Goal: Obtain resource: Download file/media

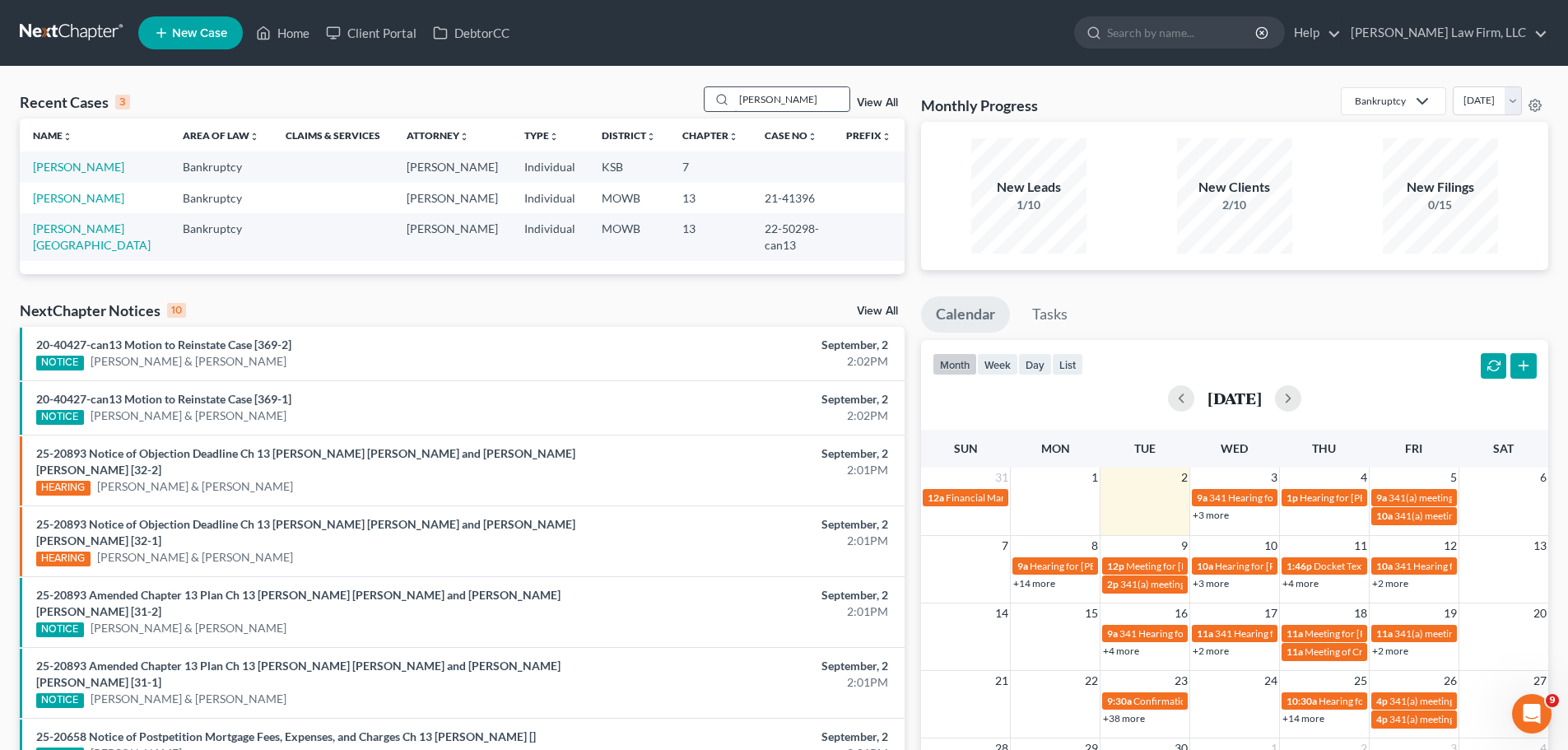
click at [793, 100] on input "[PERSON_NAME]" at bounding box center [791, 100] width 115 height 24
click at [788, 100] on input "[PERSON_NAME]" at bounding box center [791, 100] width 115 height 24
type input "[PERSON_NAME]"
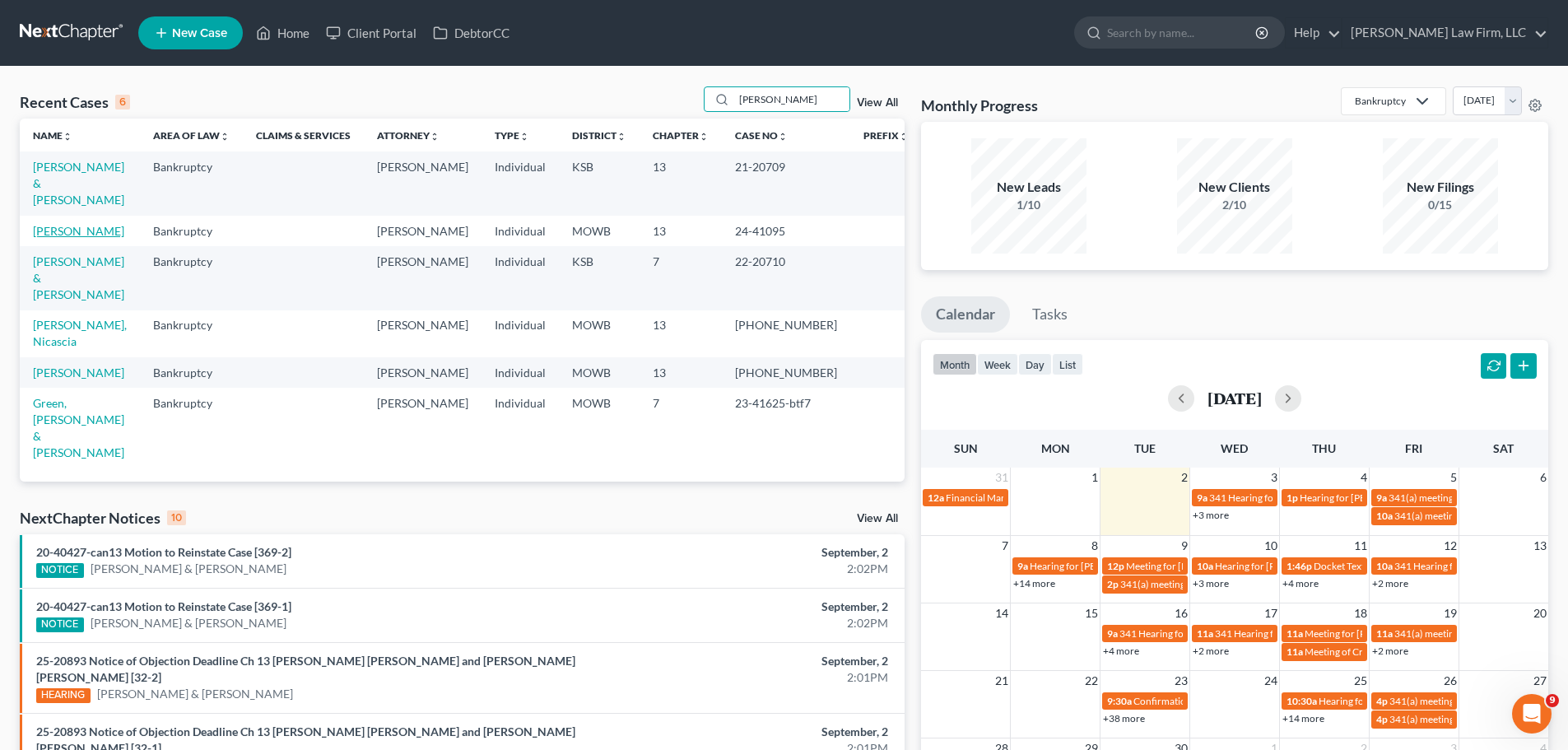
click at [86, 224] on link "[PERSON_NAME]" at bounding box center [78, 231] width 92 height 14
select select "6"
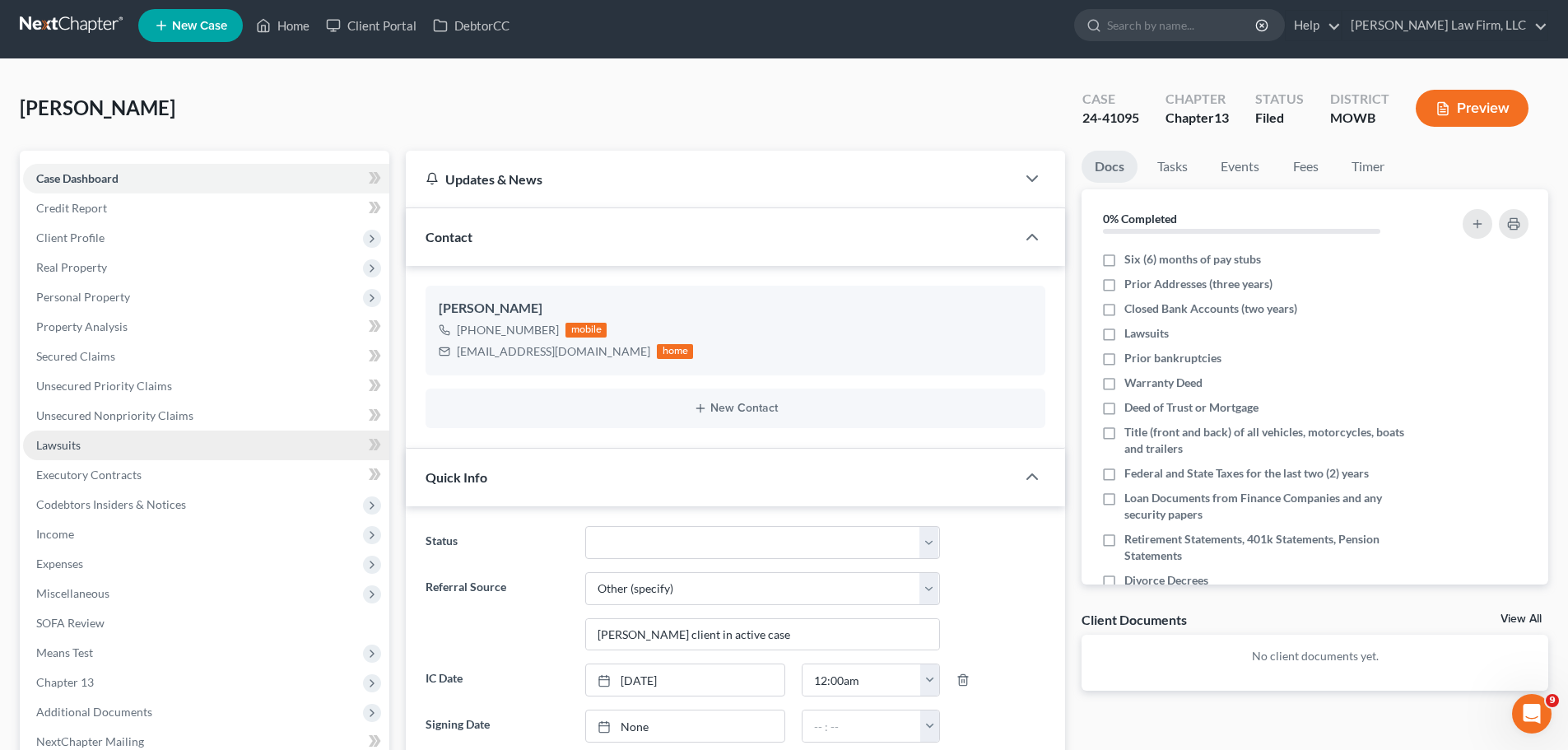
scroll to position [577, 0]
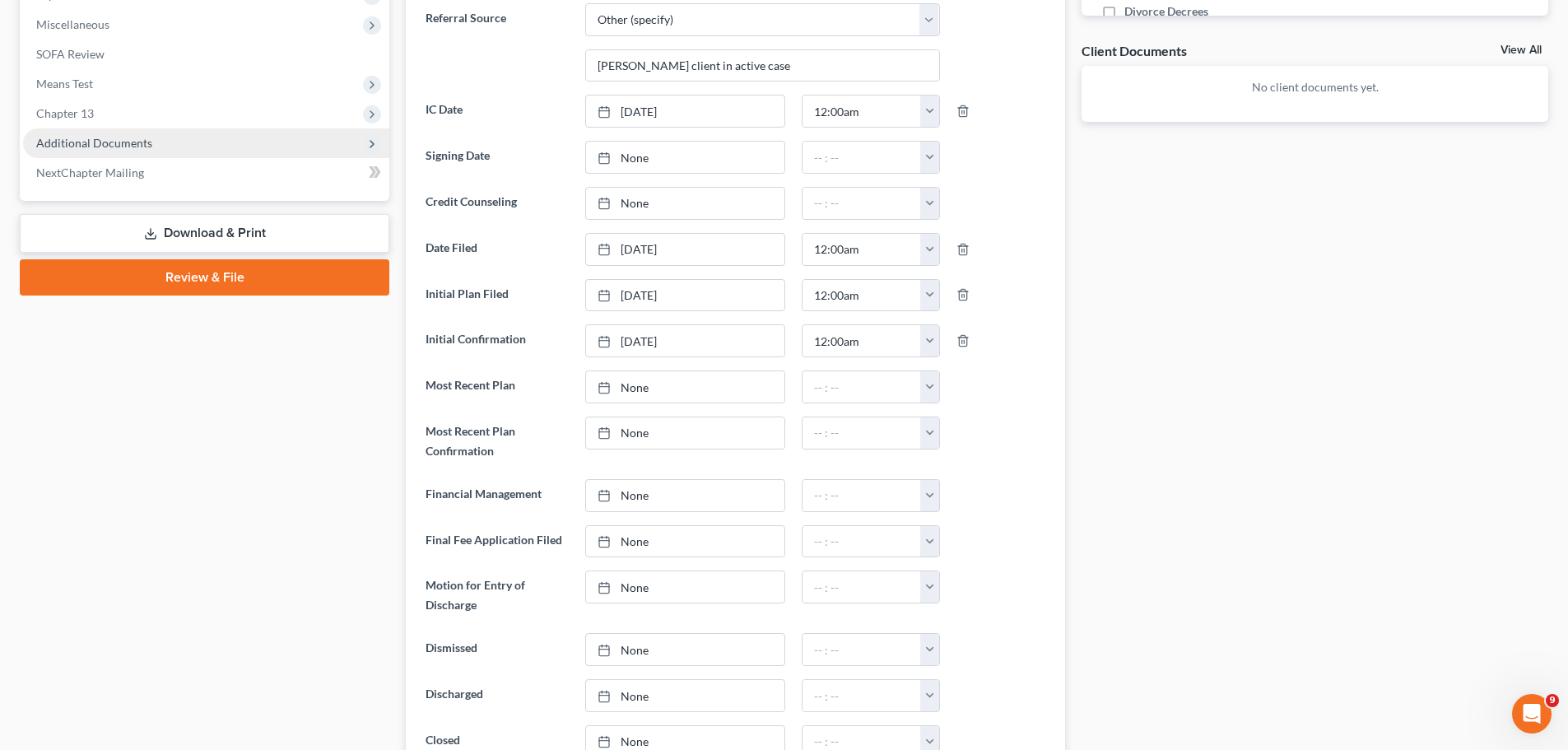
click at [173, 140] on span "Additional Documents" at bounding box center [206, 143] width 366 height 30
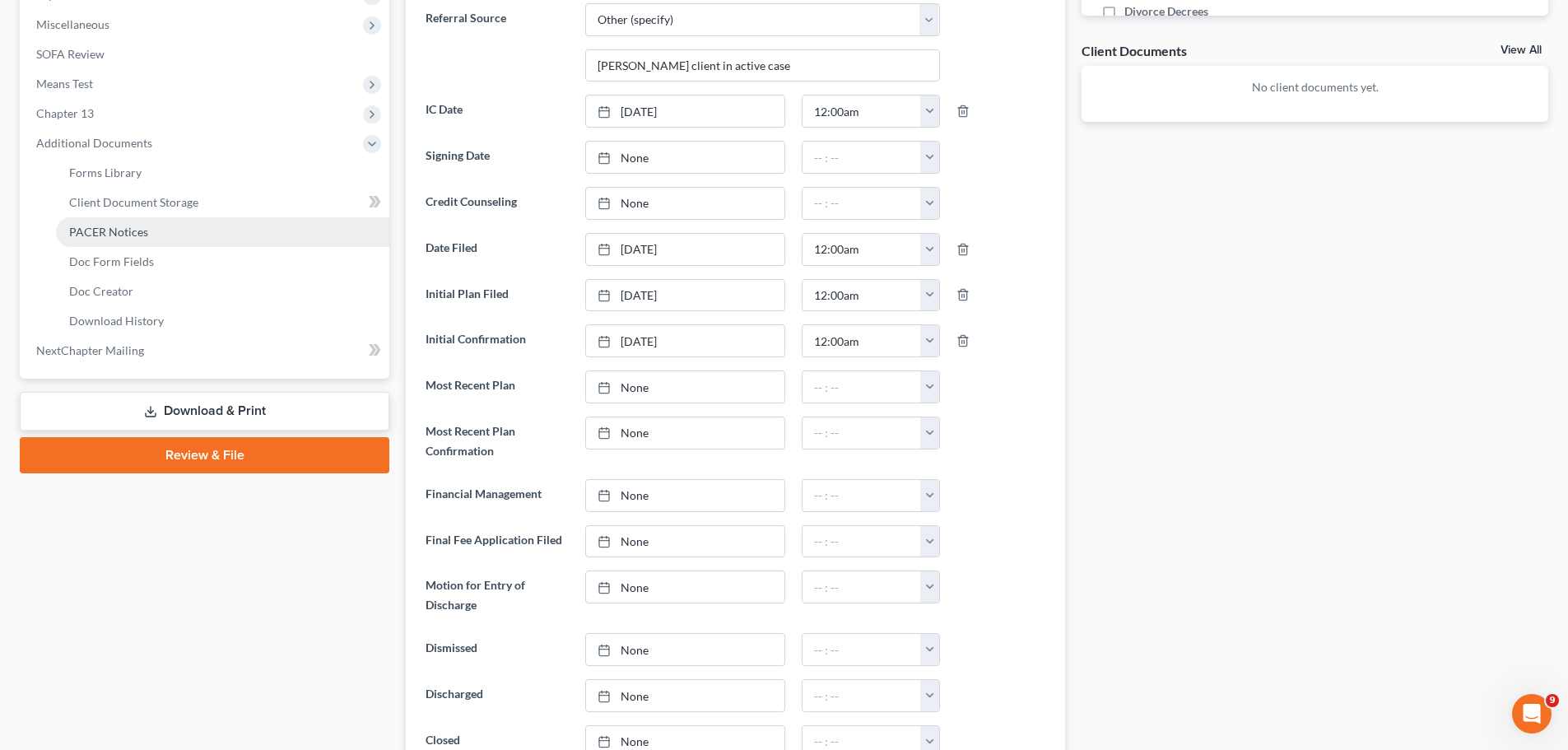
click at [152, 231] on link "PACER Notices" at bounding box center [223, 233] width 333 height 30
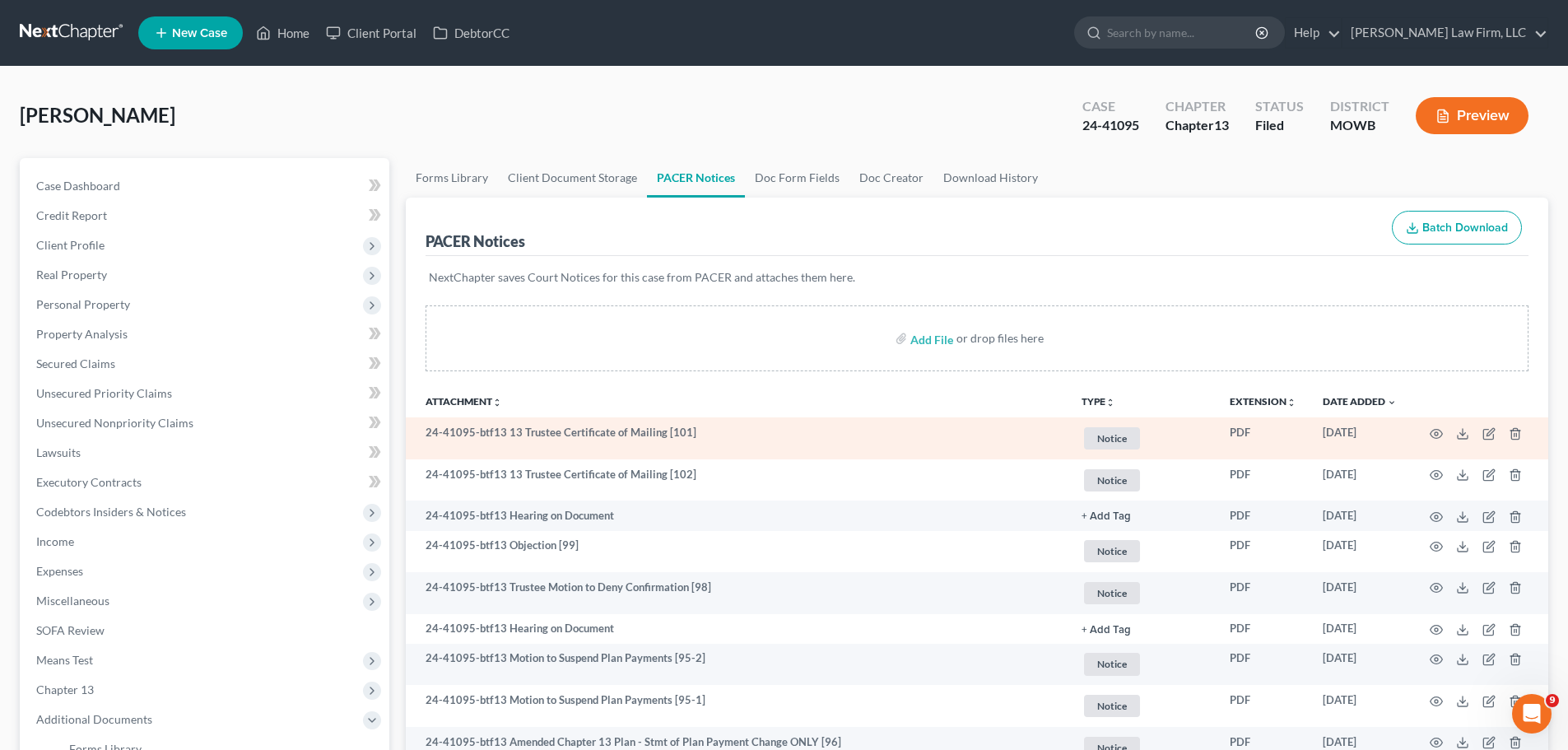
click at [1109, 430] on span "Notice" at bounding box center [1111, 439] width 56 height 23
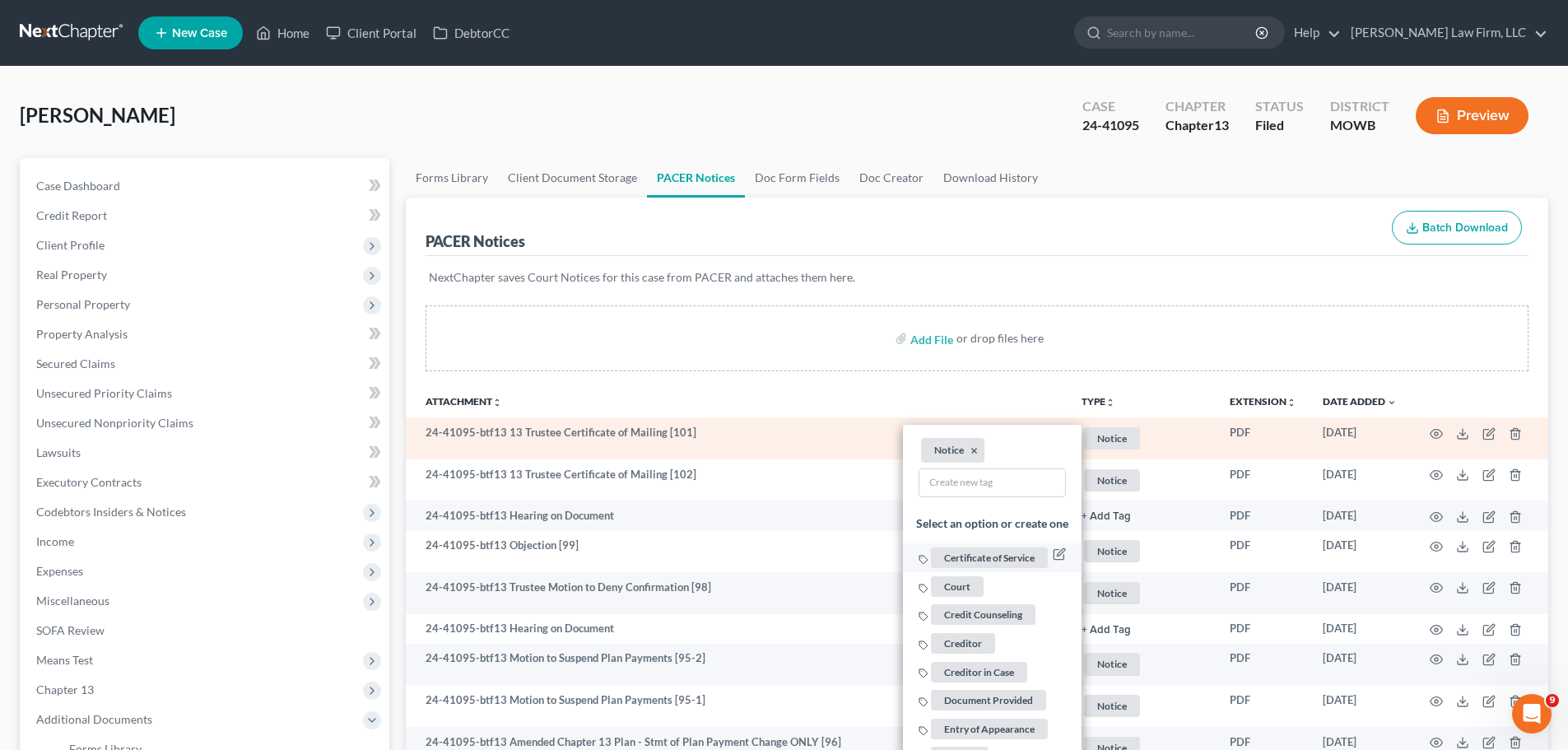
click at [1001, 558] on span "Certificate of Service" at bounding box center [989, 558] width 117 height 21
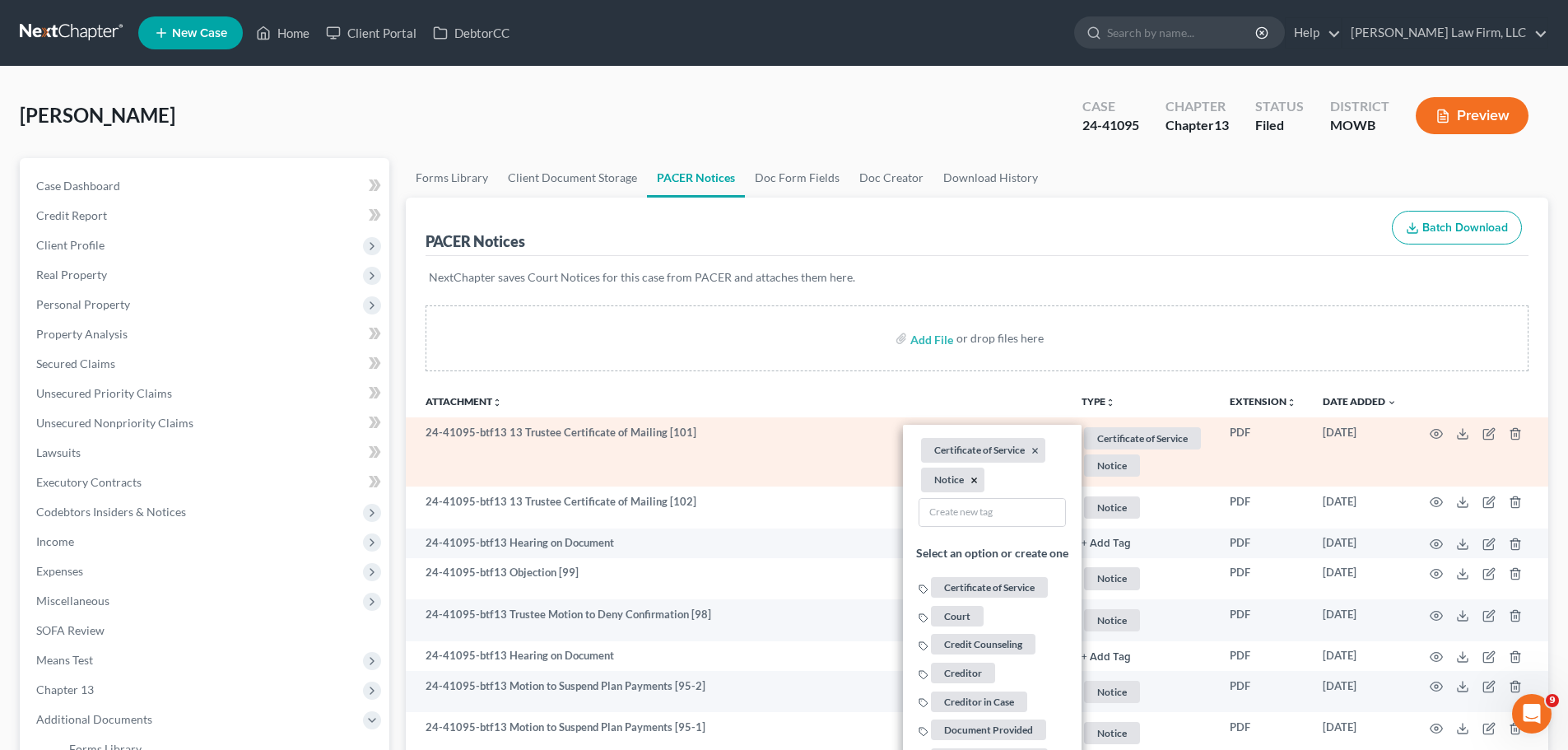
click at [973, 481] on button "×" at bounding box center [974, 480] width 8 height 15
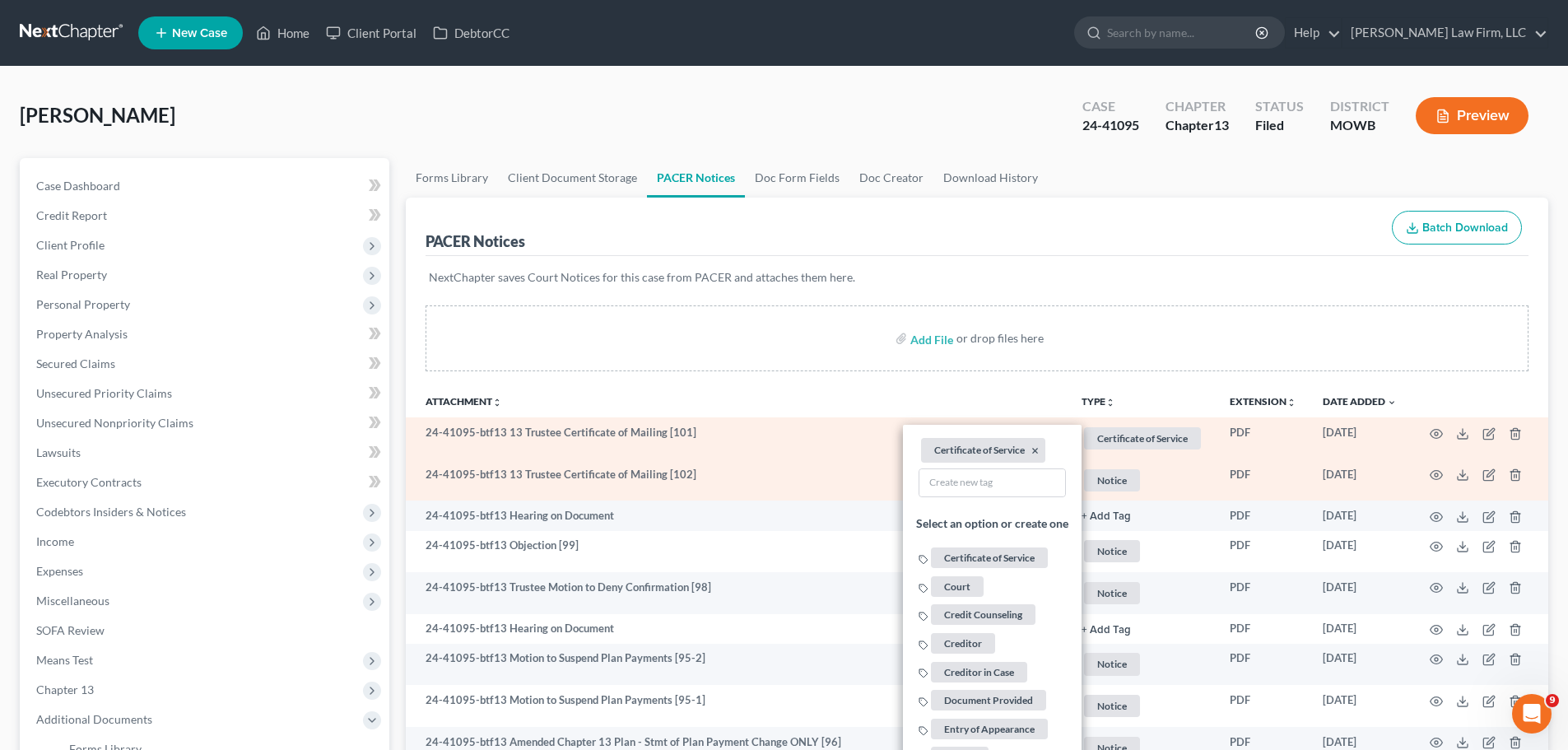
click at [1108, 449] on span "Notice" at bounding box center [1142, 439] width 117 height 23
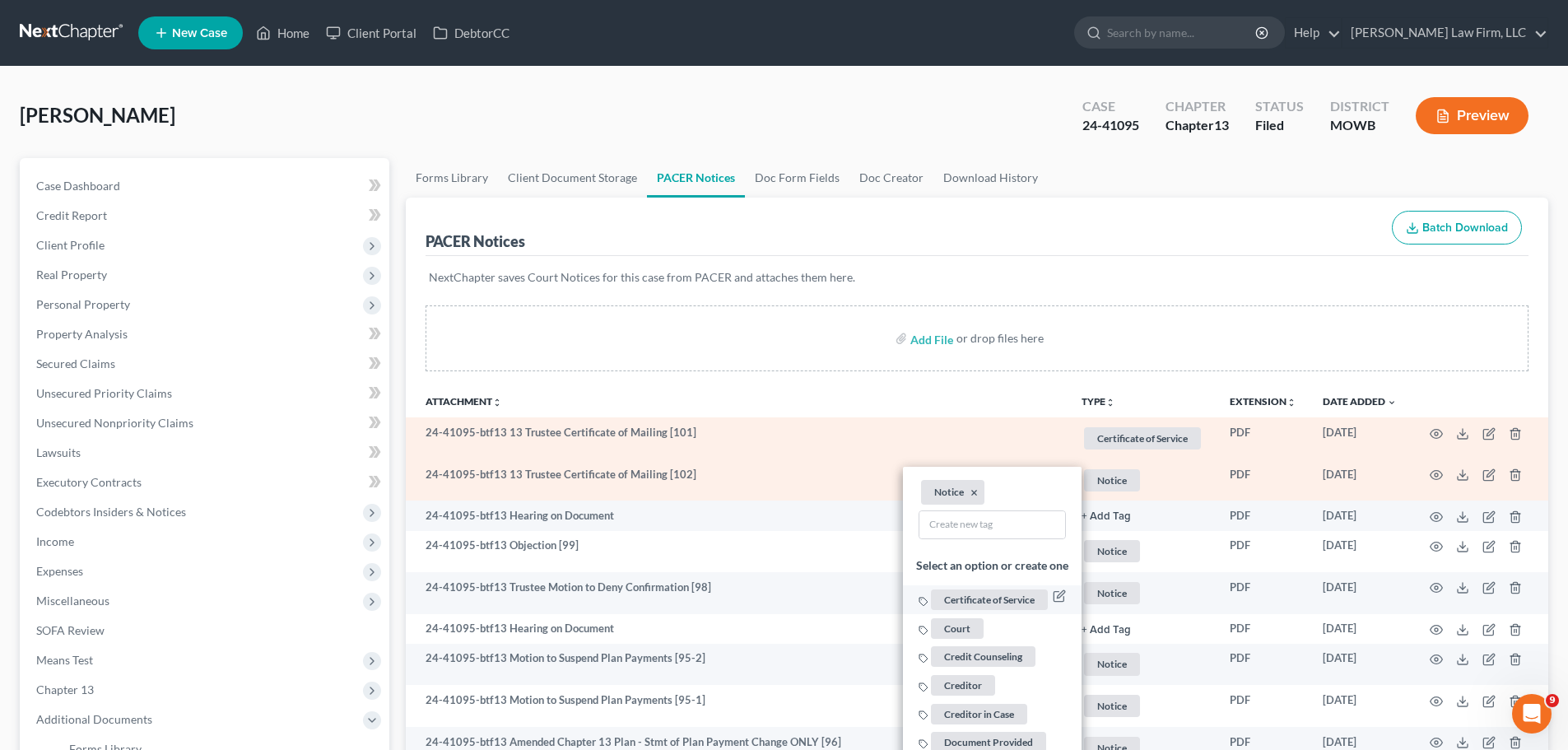
click at [1006, 598] on span "Certificate of Service" at bounding box center [989, 599] width 117 height 21
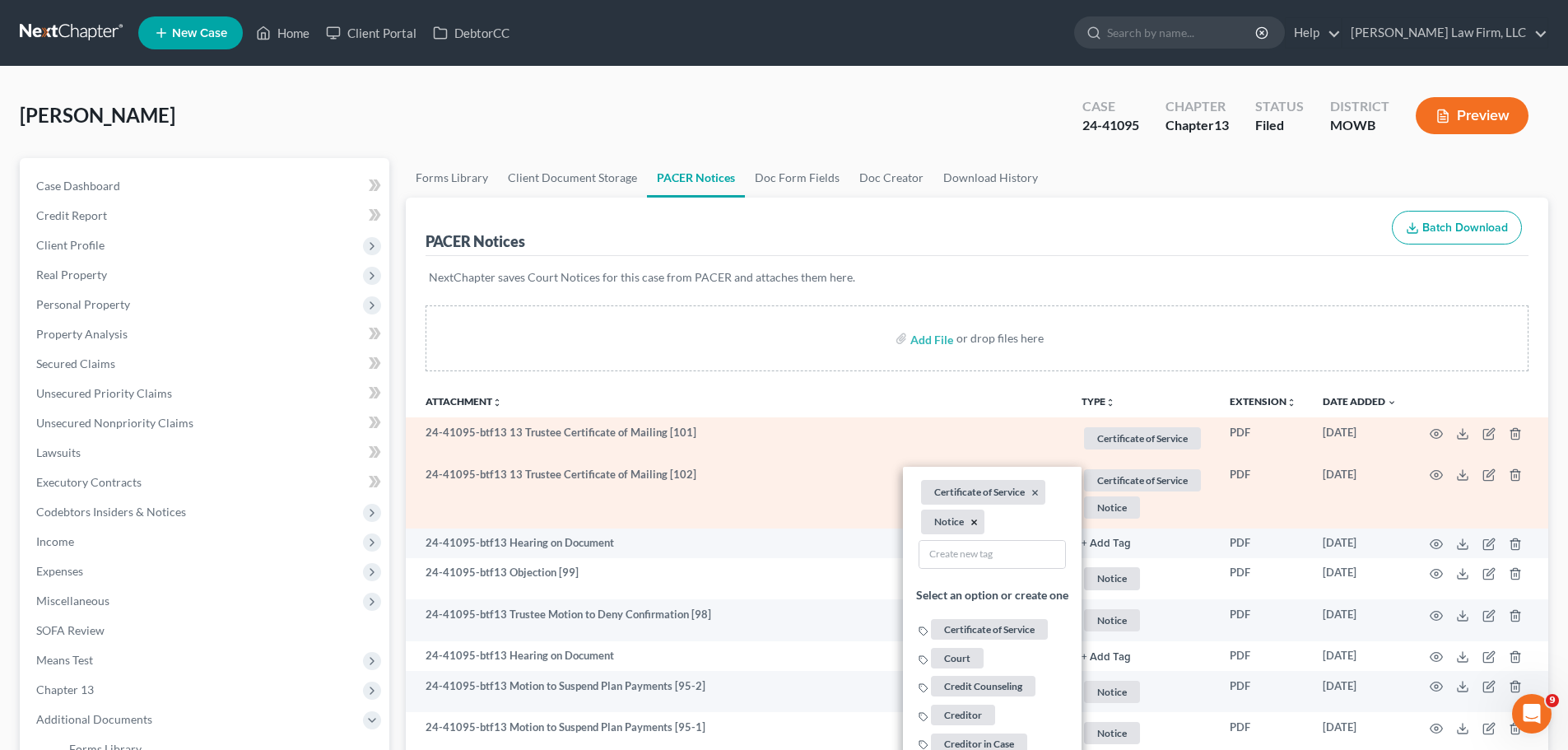
click at [972, 518] on button "×" at bounding box center [974, 521] width 8 height 15
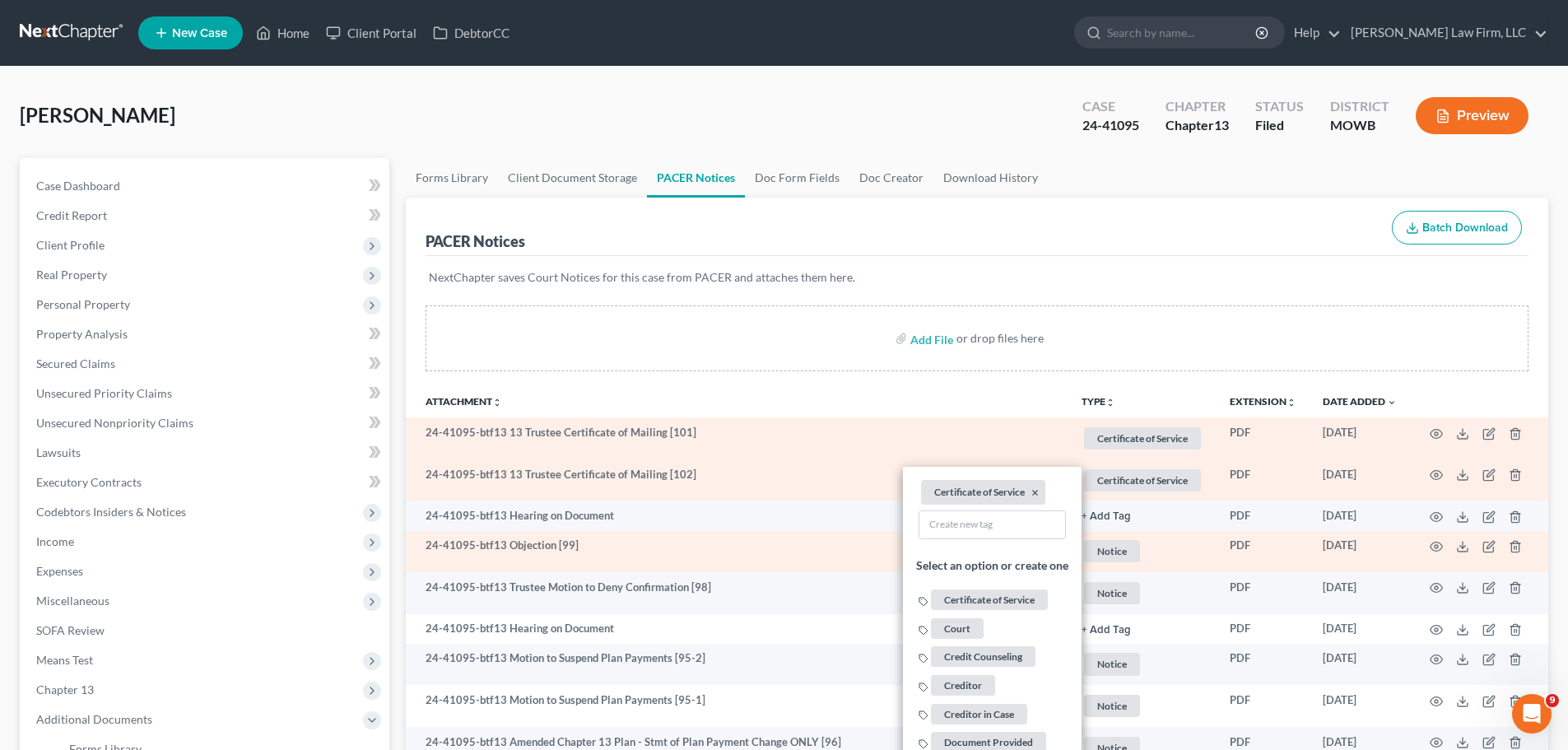
click at [1092, 449] on span "Notice" at bounding box center [1142, 439] width 117 height 23
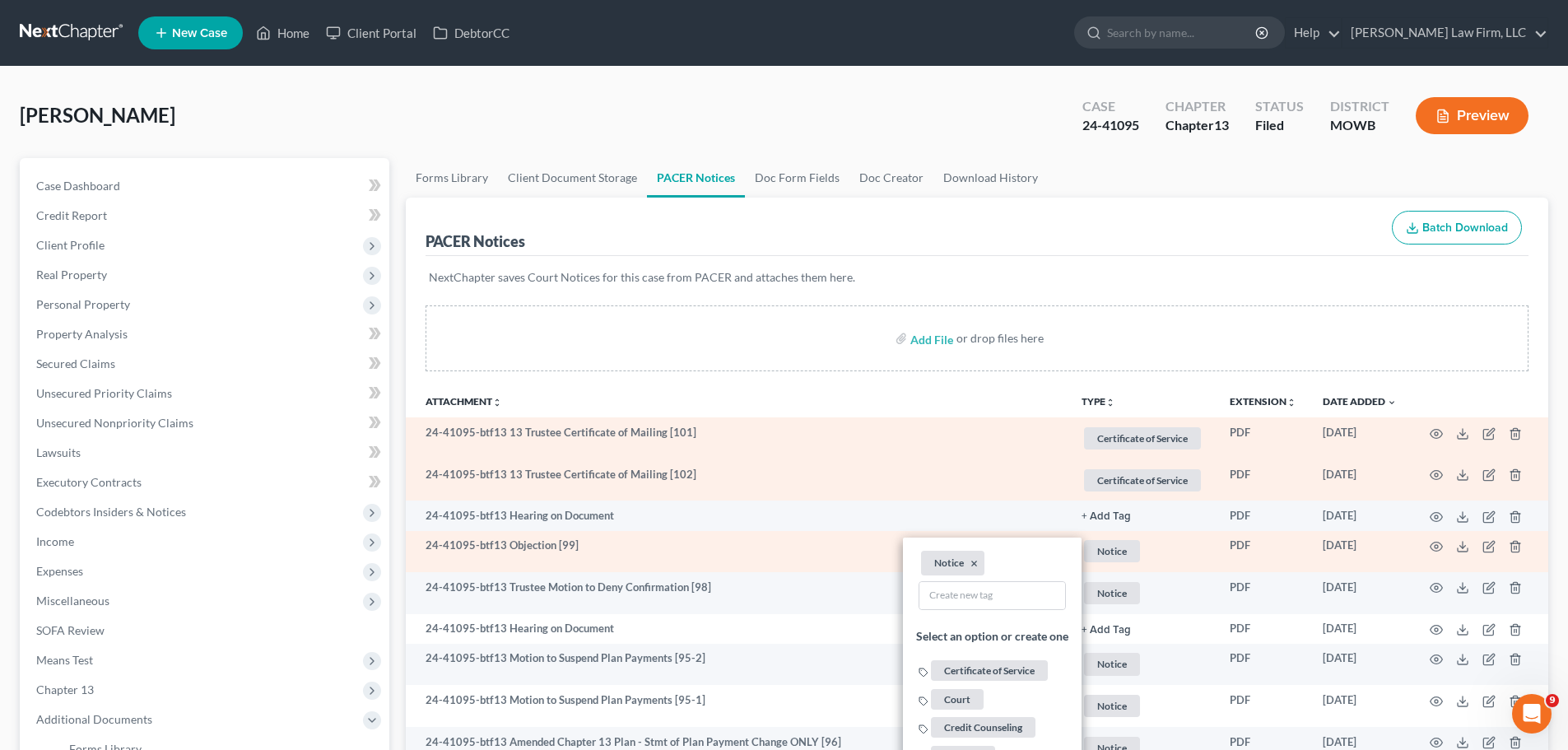
scroll to position [577, 0]
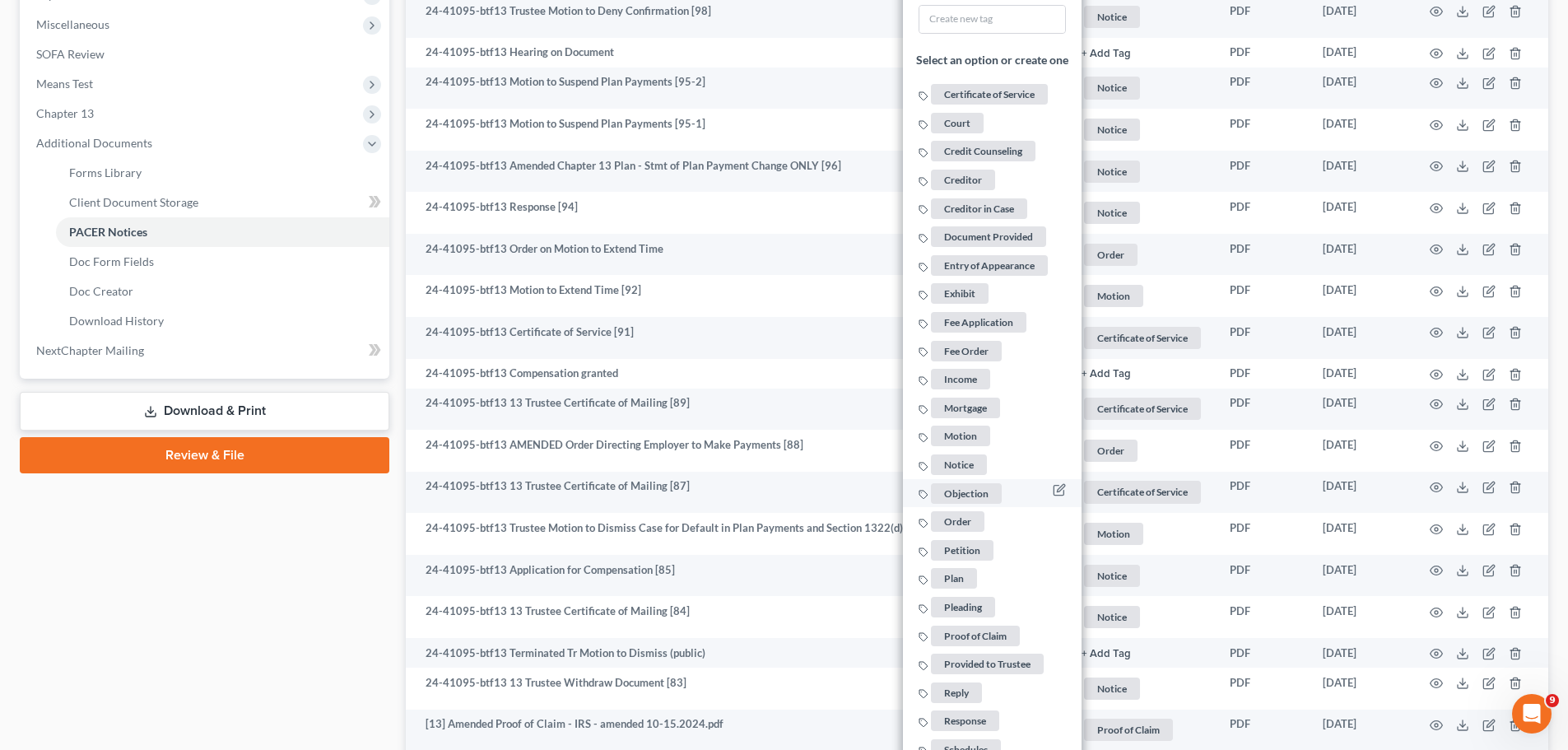
click at [965, 501] on span "Objection" at bounding box center [966, 493] width 71 height 21
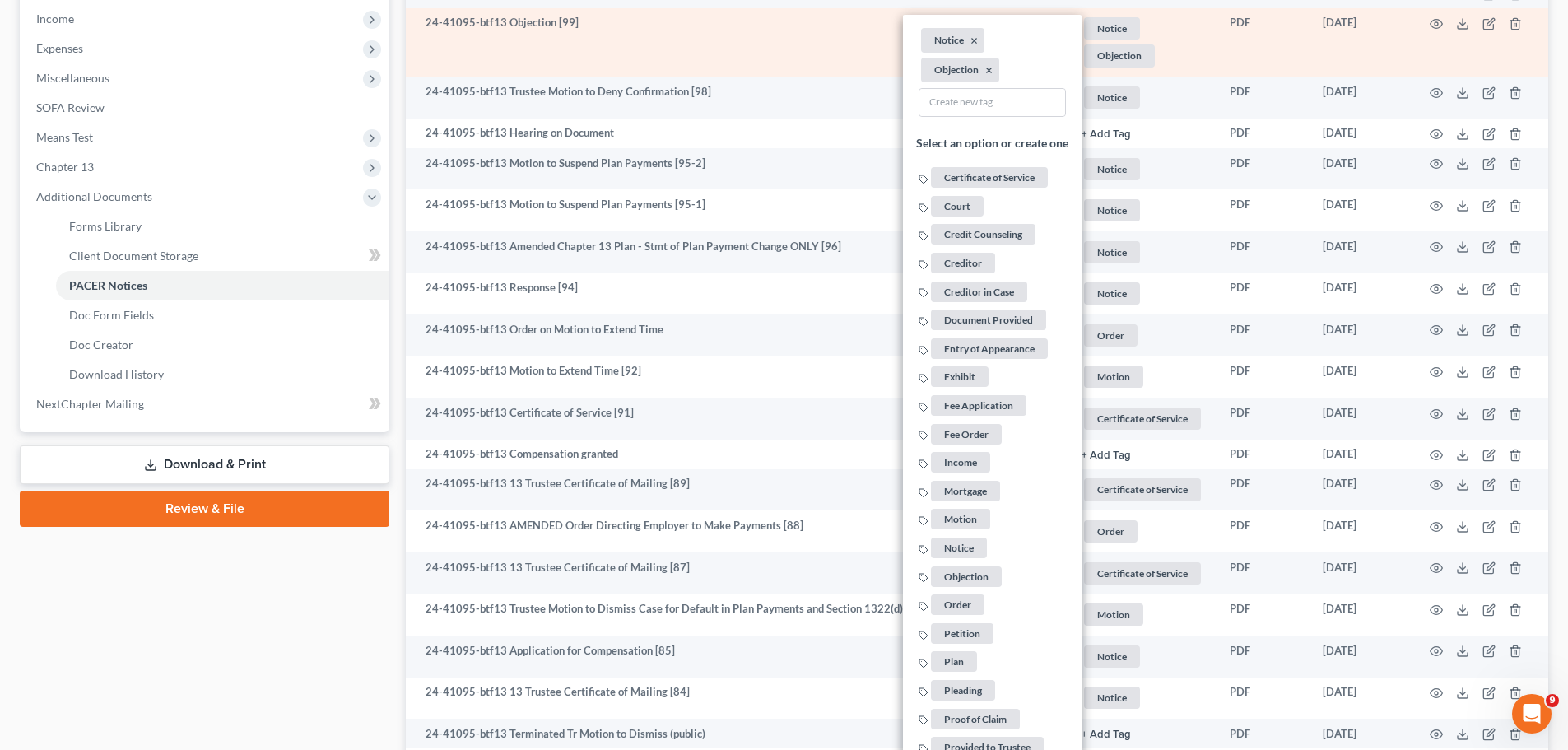
scroll to position [494, 0]
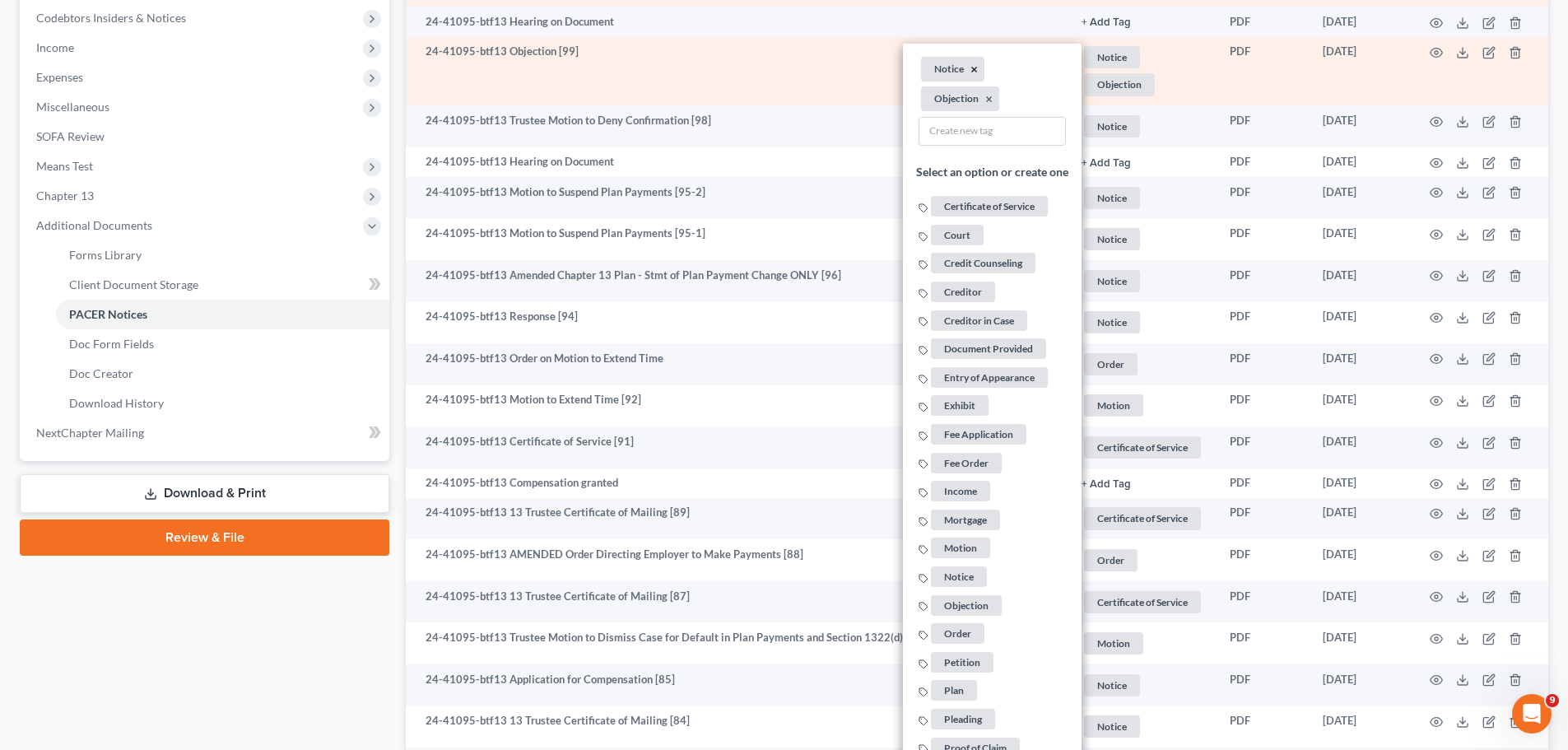
click at [971, 71] on button "×" at bounding box center [974, 69] width 8 height 15
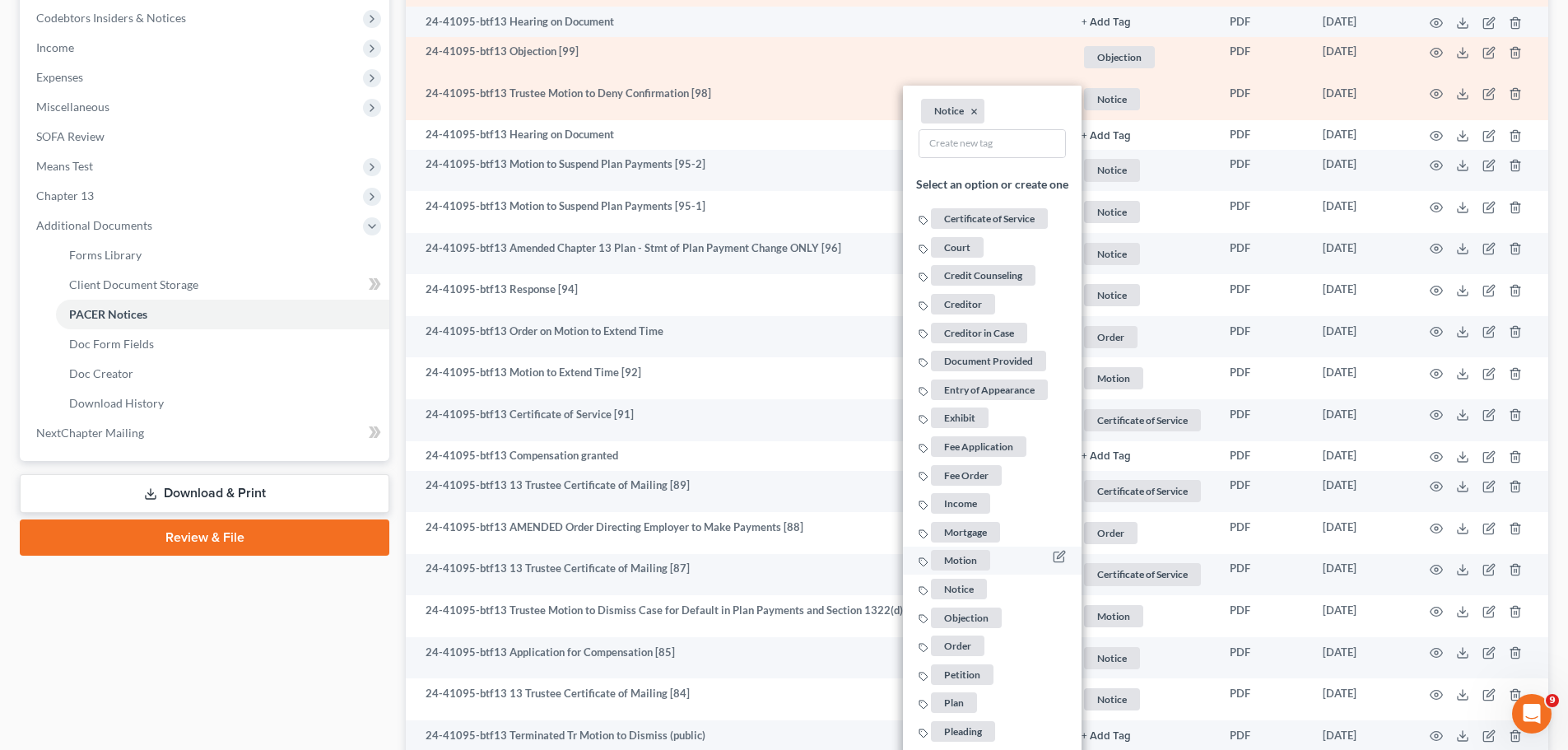
click at [960, 559] on span "Motion" at bounding box center [960, 560] width 59 height 21
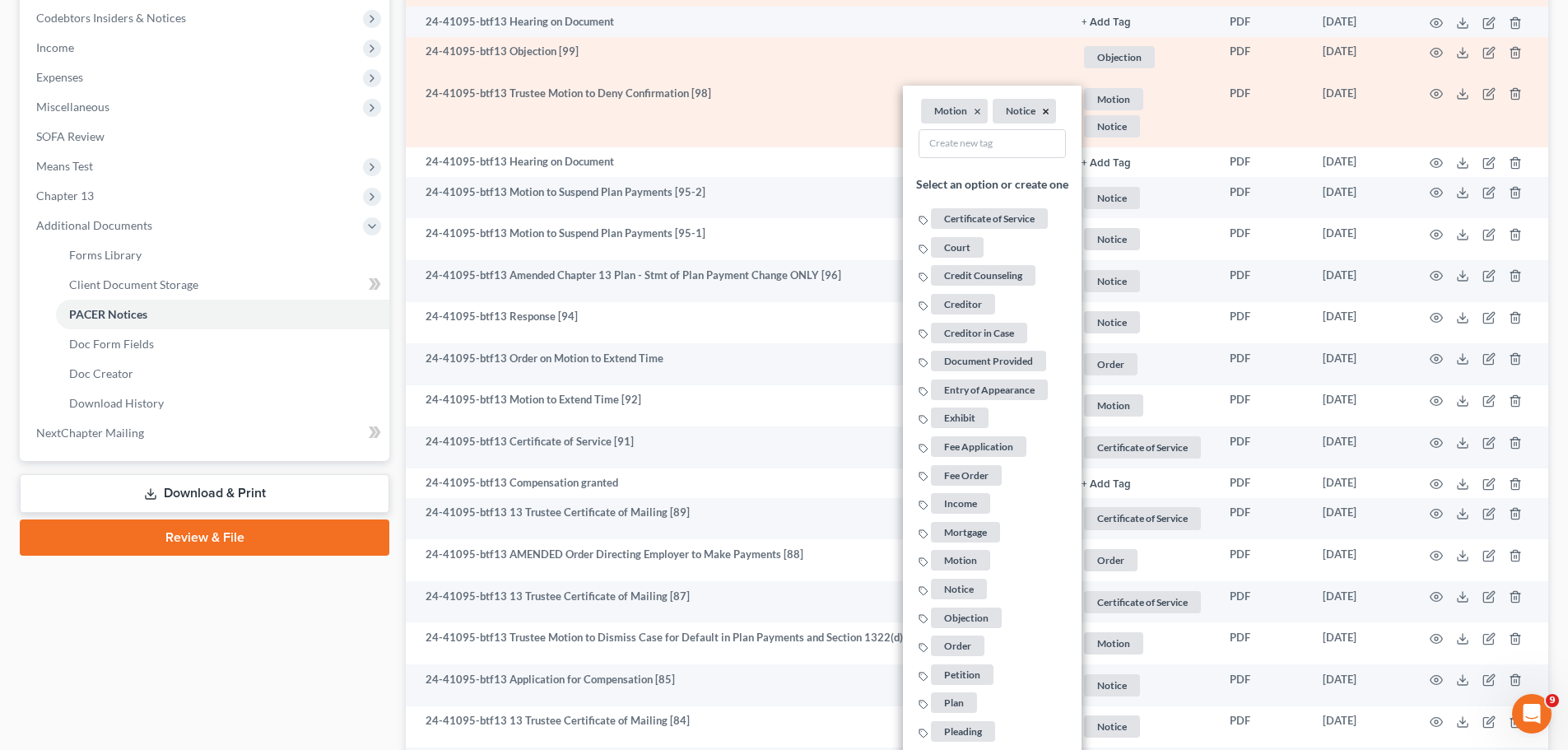
click at [1042, 108] on button "×" at bounding box center [1046, 111] width 8 height 15
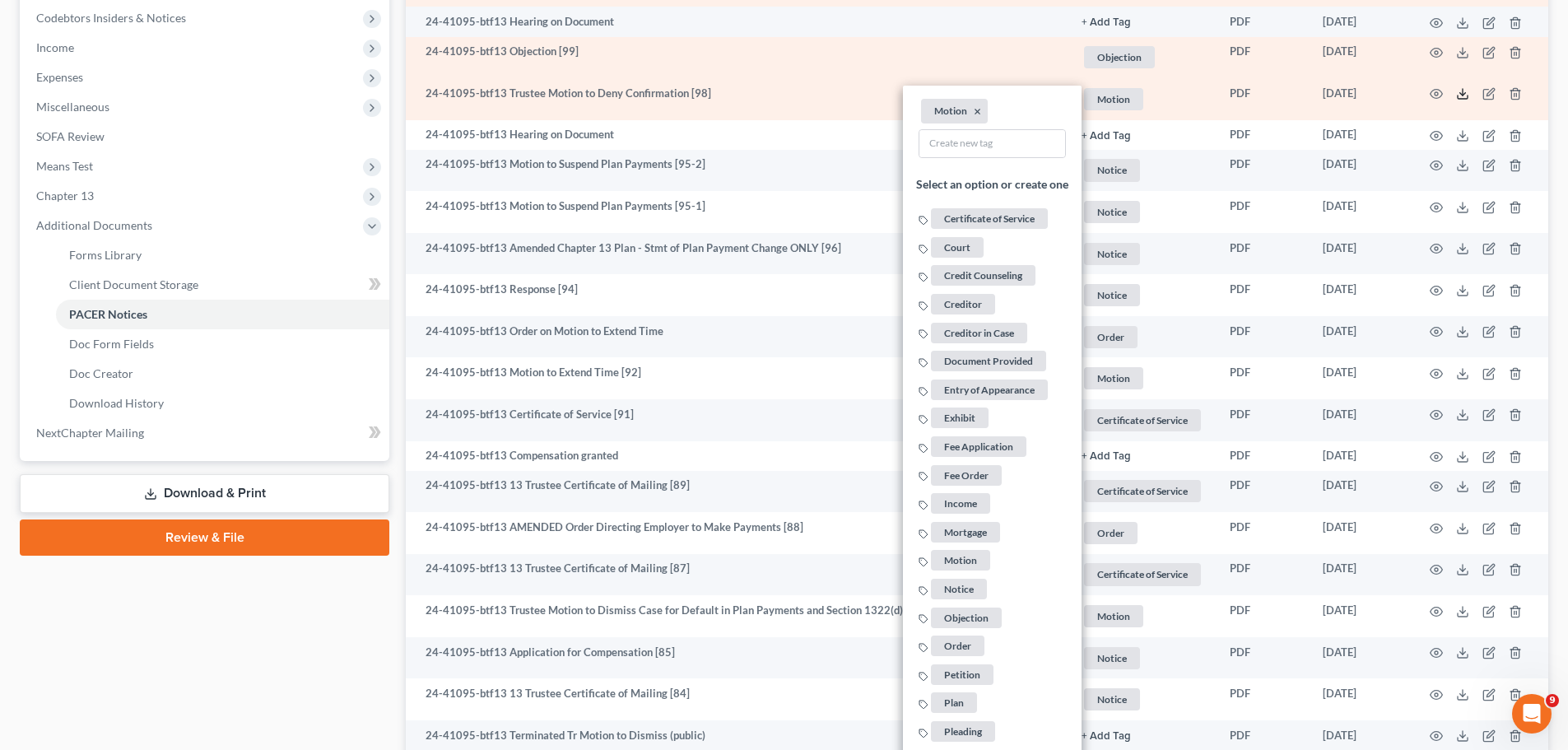
click at [1458, 92] on icon at bounding box center [1462, 94] width 13 height 13
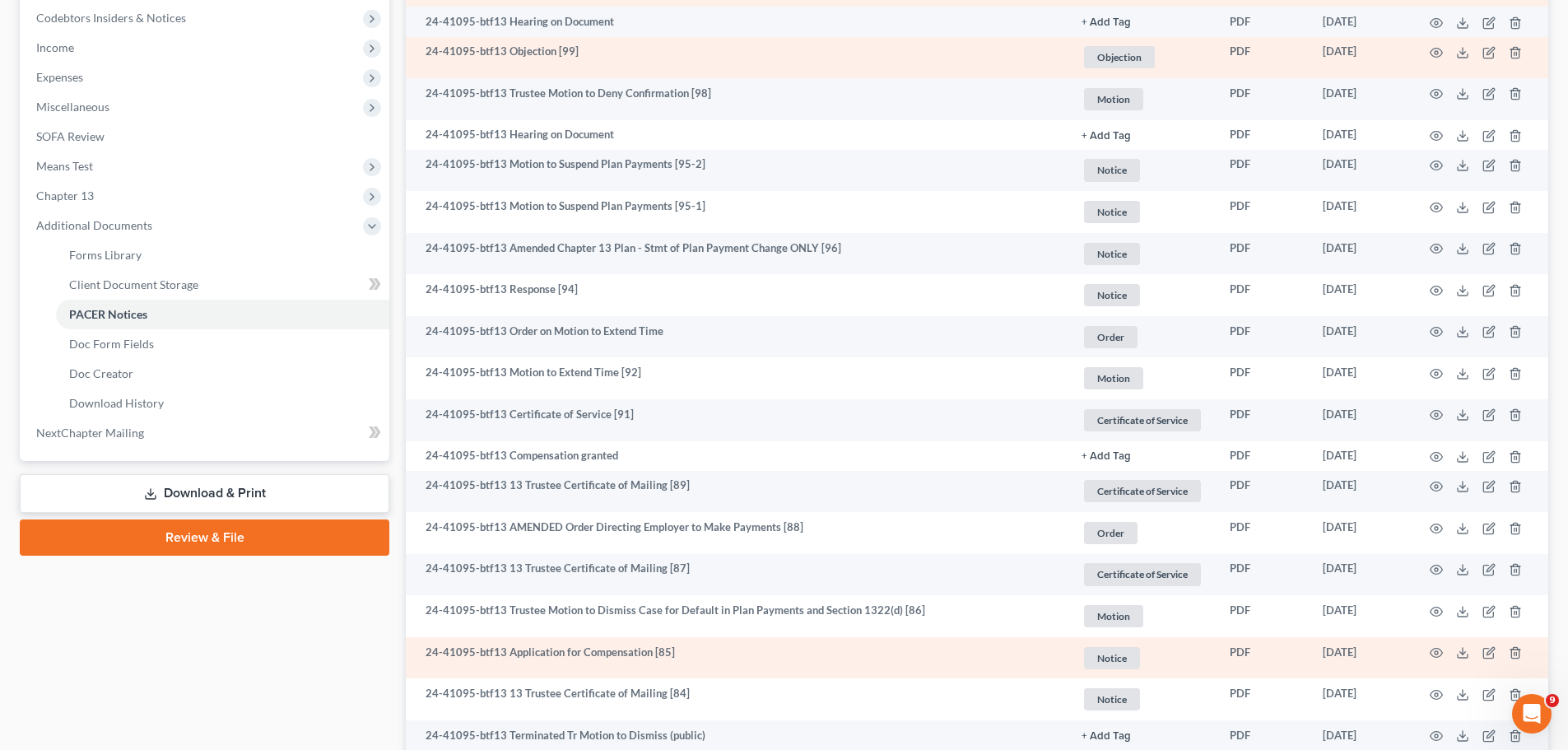
drag, startPoint x: 814, startPoint y: 363, endPoint x: 1124, endPoint y: 663, distance: 431.4
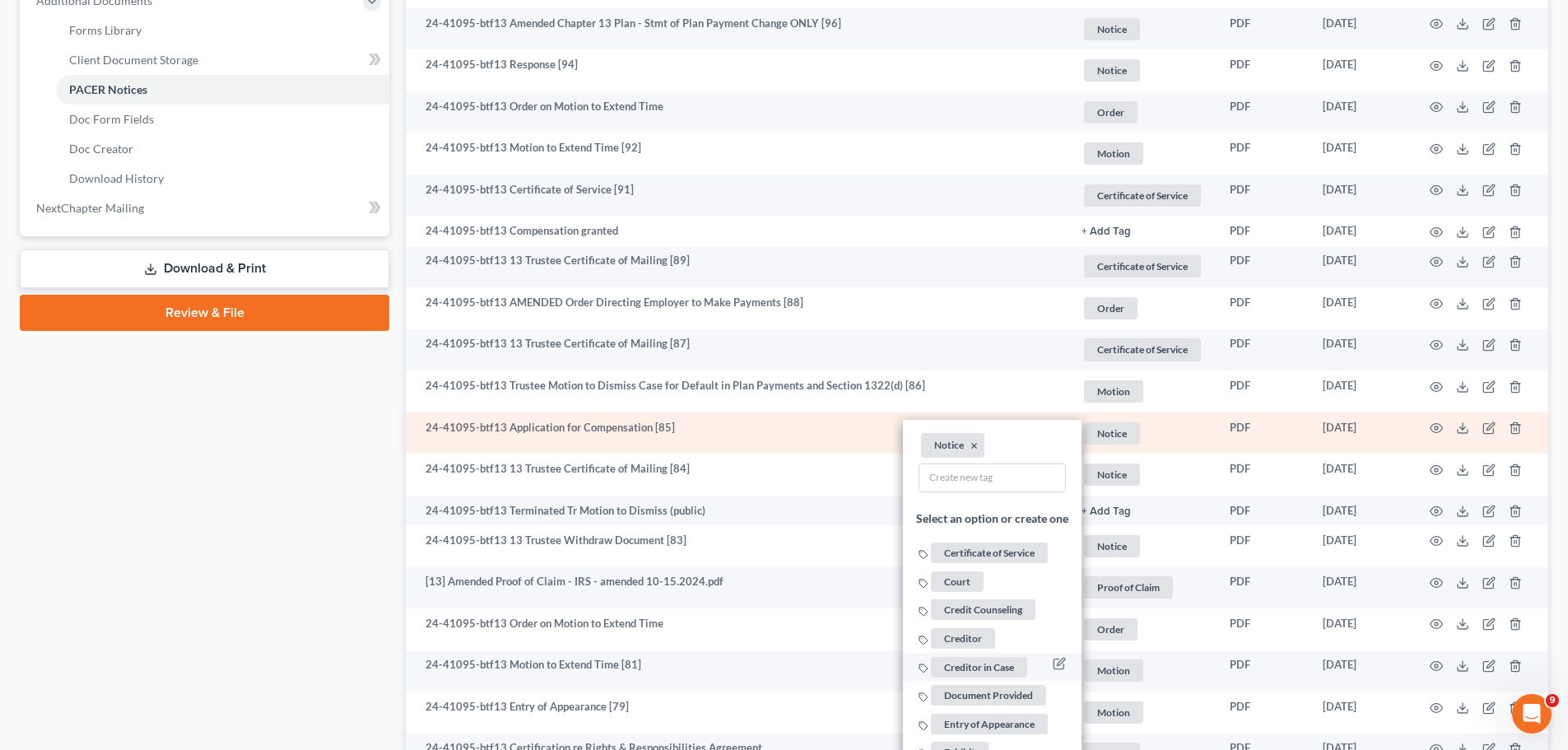
scroll to position [989, 0]
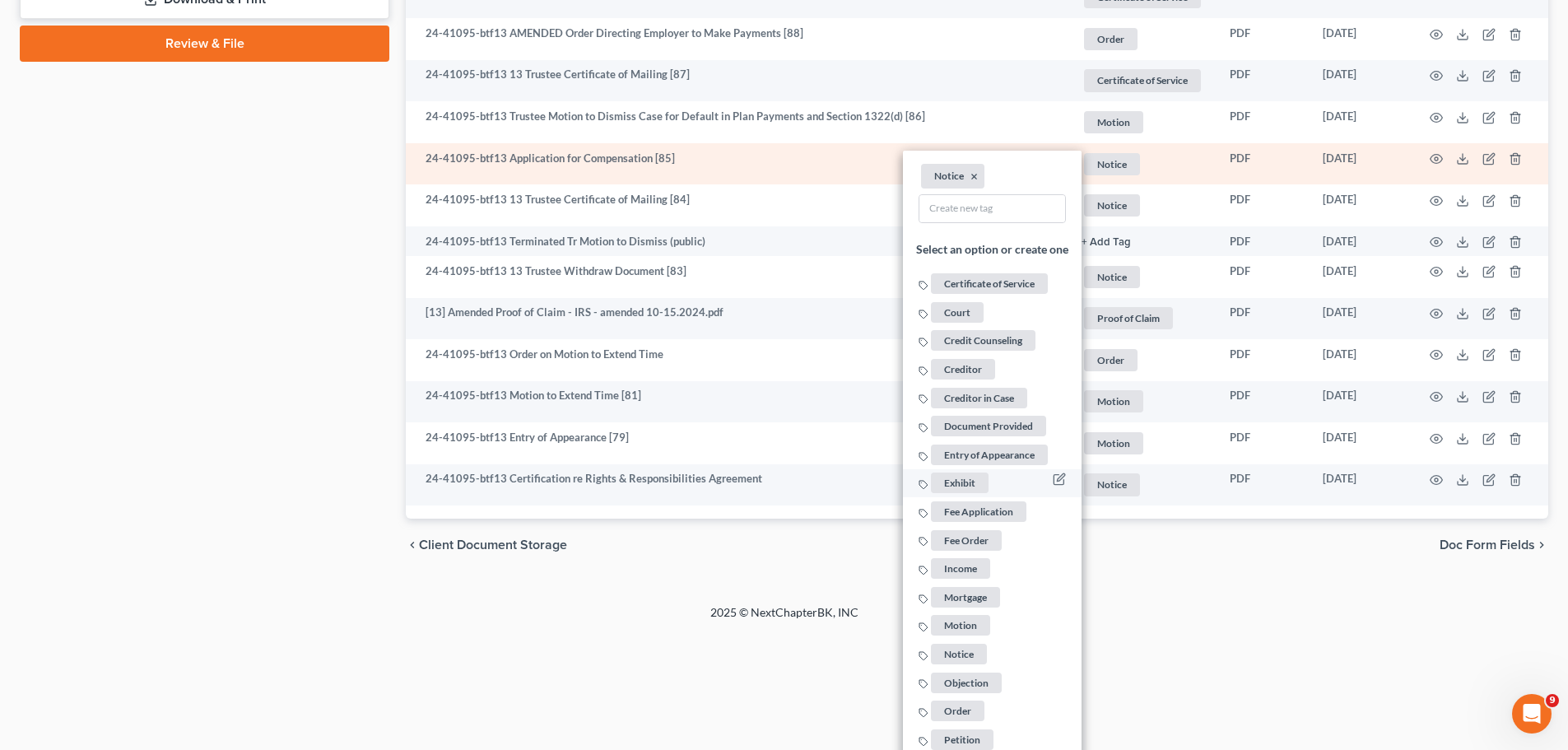
click at [998, 508] on span "Fee Application" at bounding box center [978, 511] width 96 height 21
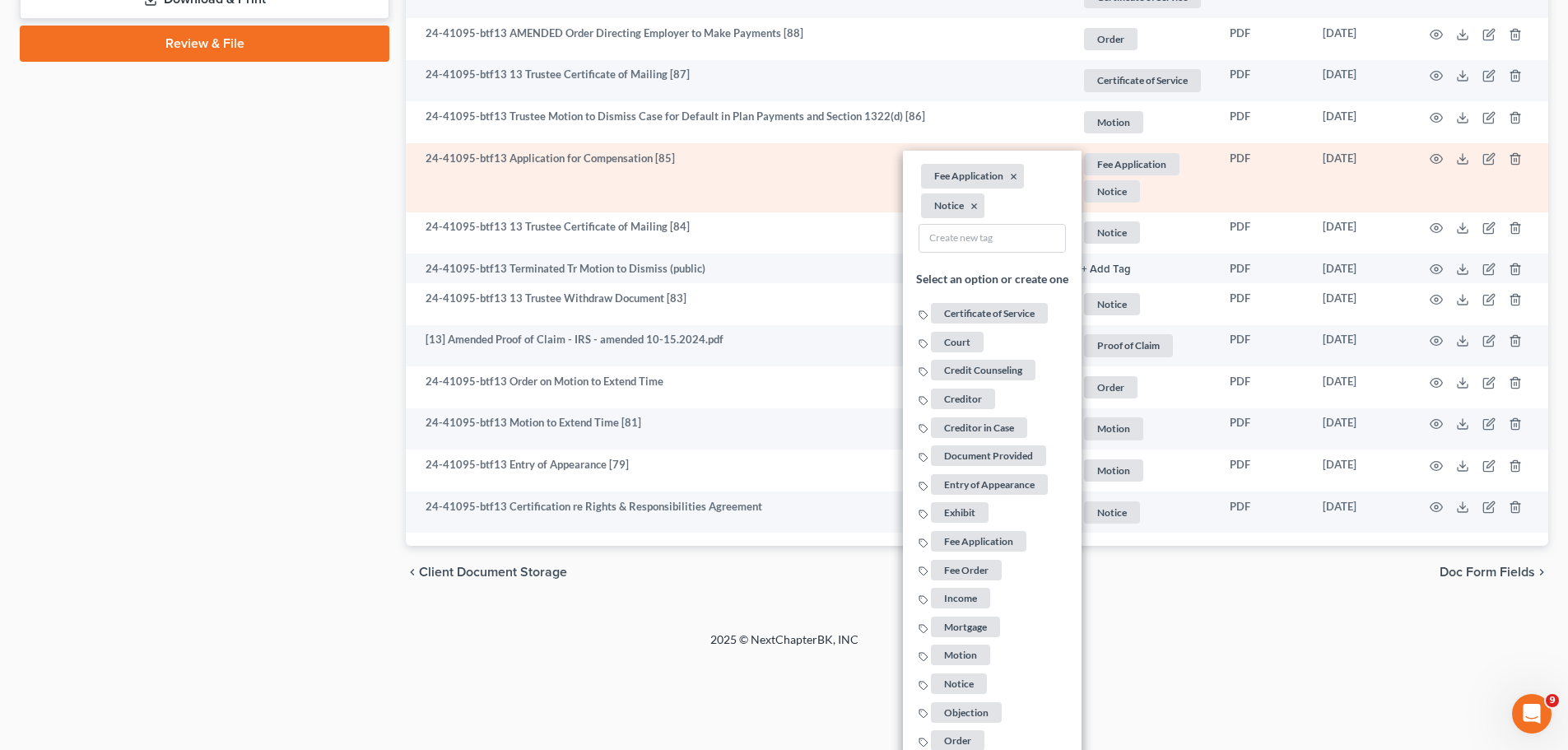
click at [967, 205] on li "Notice ×" at bounding box center [952, 204] width 63 height 25
click at [970, 205] on button "×" at bounding box center [974, 205] width 8 height 15
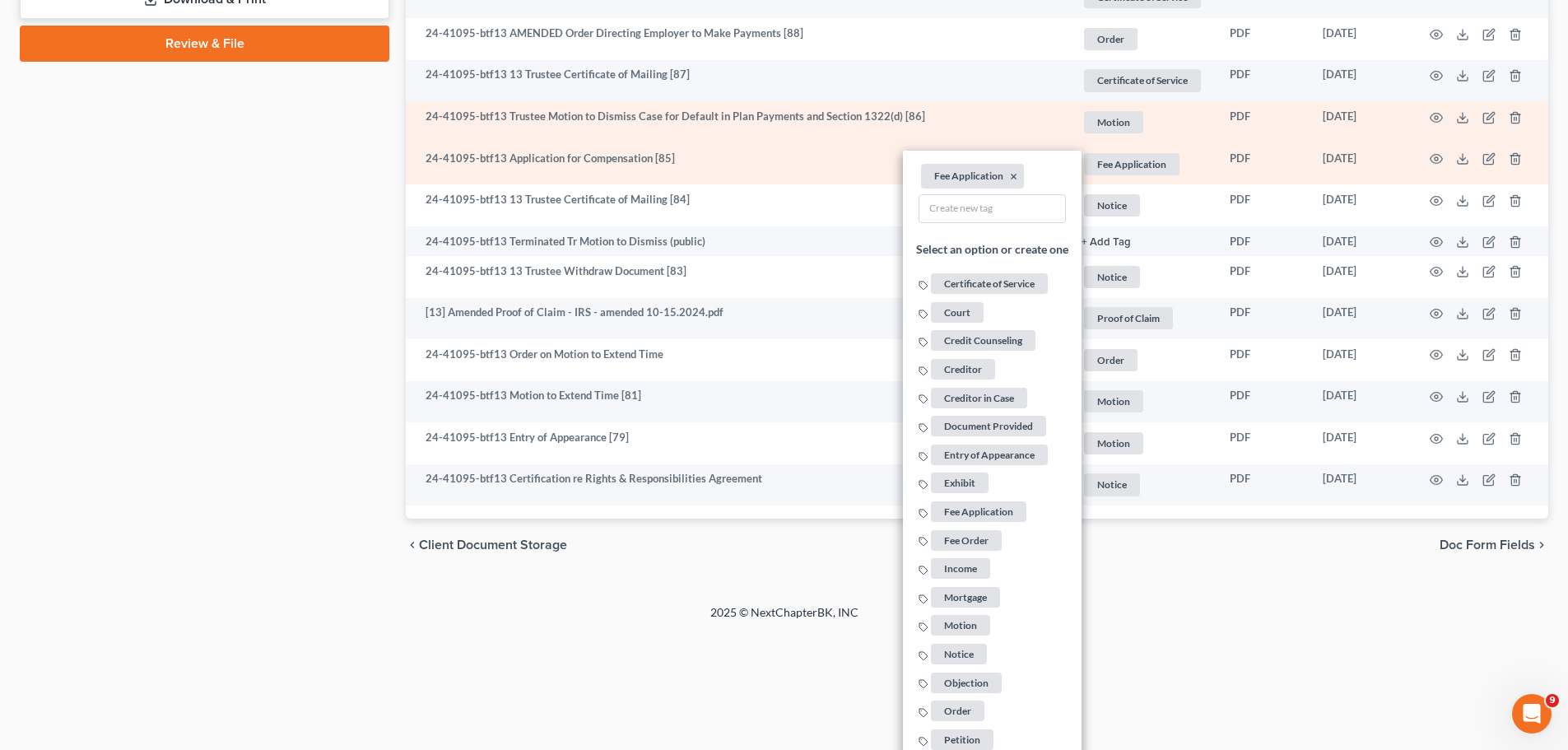
drag, startPoint x: 71, startPoint y: 275, endPoint x: 1106, endPoint y: 246, distance: 1035.4
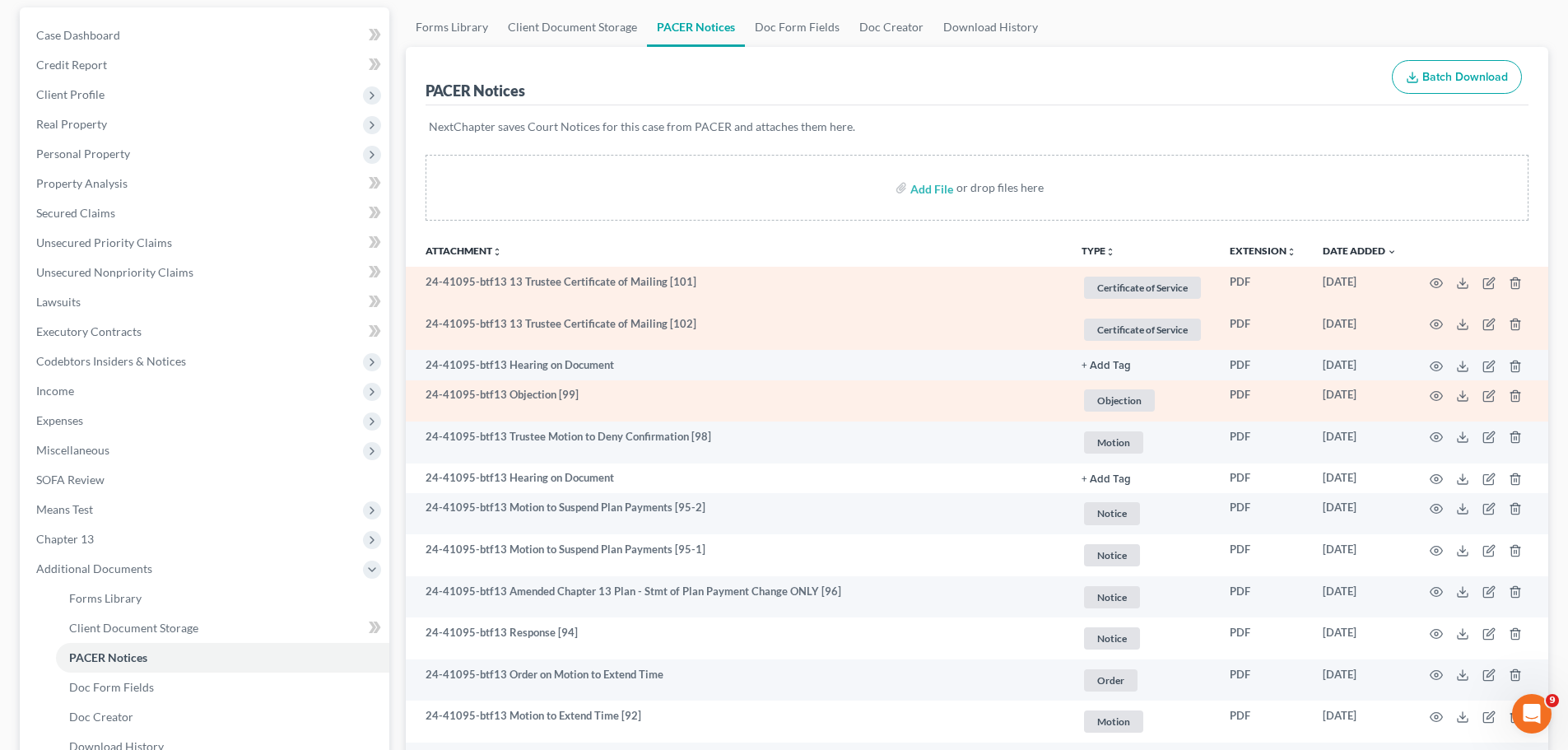
scroll to position [131, 0]
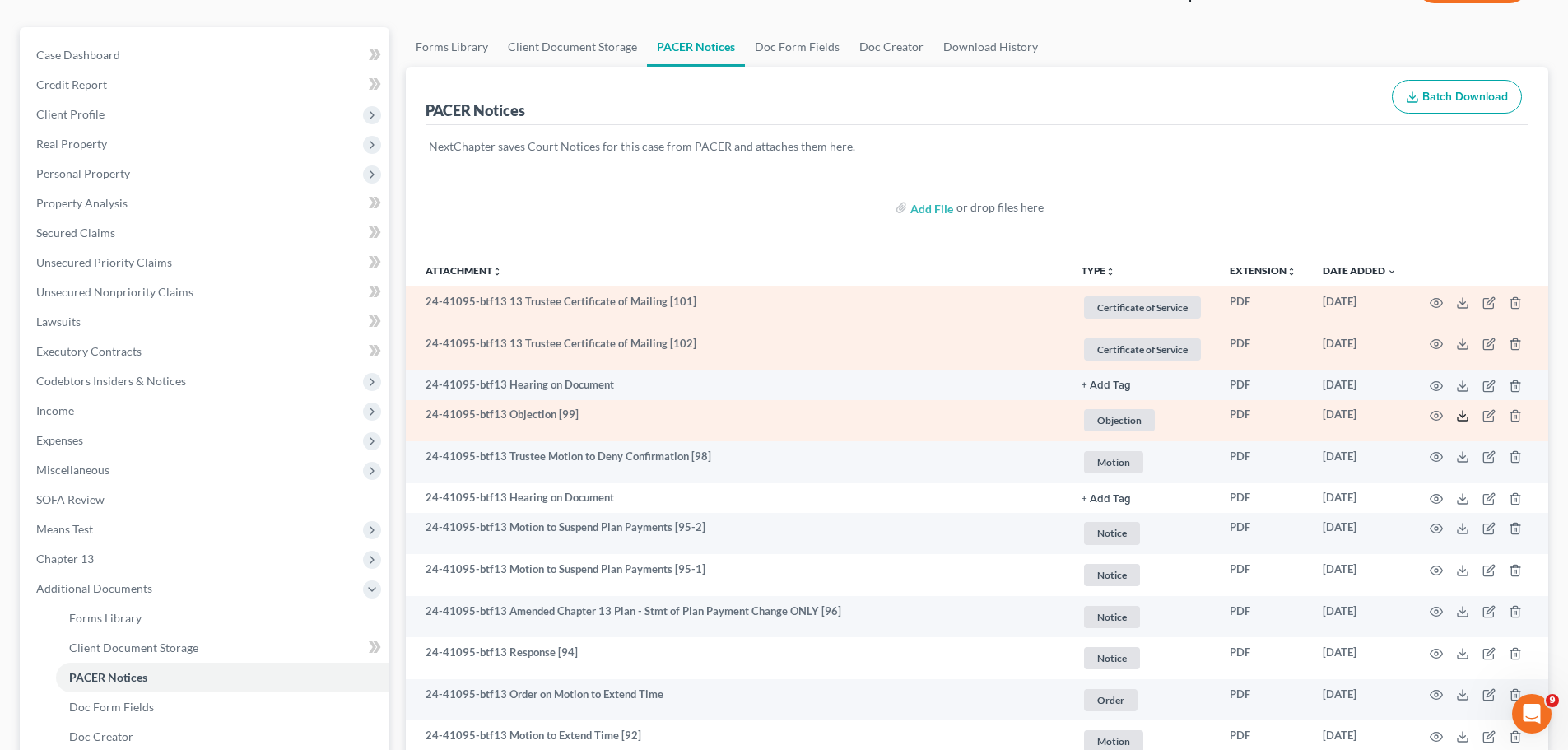
click at [1462, 418] on icon at bounding box center [1462, 415] width 13 height 13
